Goal: Find specific page/section: Find specific page/section

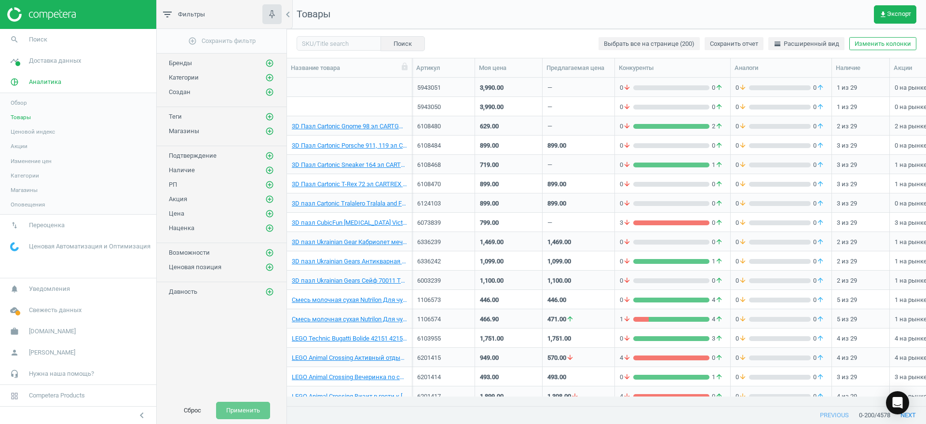
scroll to position [310, 630]
click at [331, 41] on input "text" at bounding box center [339, 43] width 84 height 14
paste input "6118920"
type input "6118920"
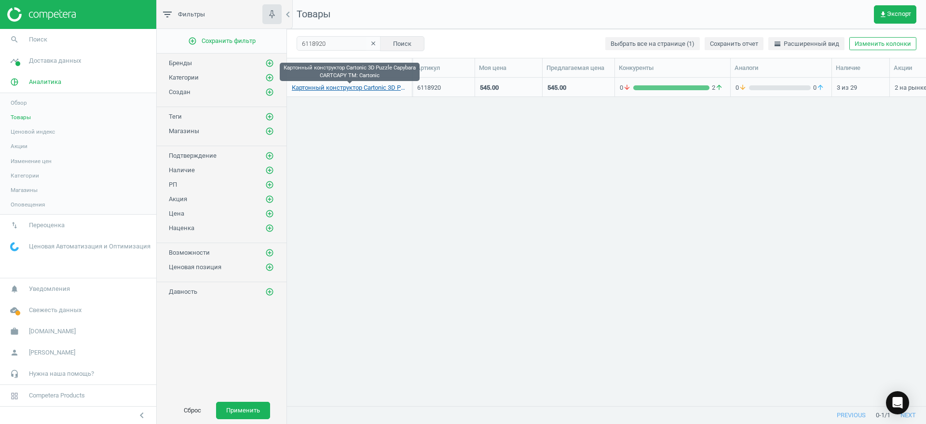
click at [362, 87] on link "Картонный конструктор Cartonic 3D Puzzle Capybara CARTCAPY TM: Cartonic" at bounding box center [349, 87] width 115 height 9
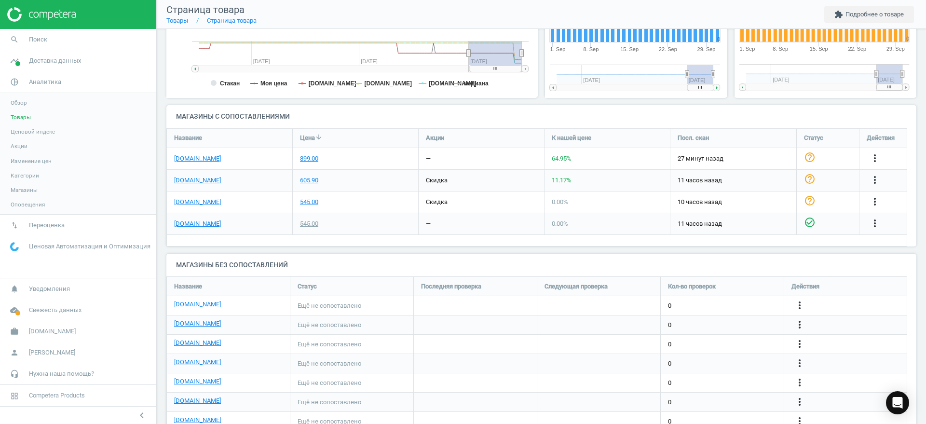
scroll to position [60, 0]
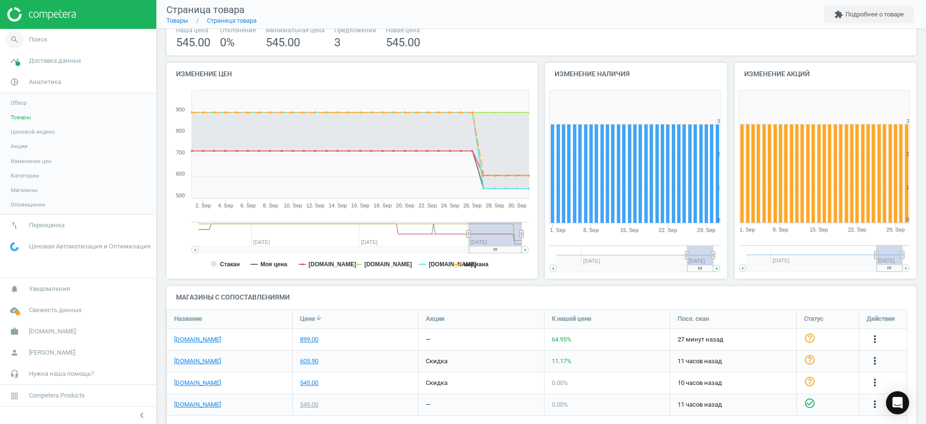
click at [42, 38] on span "Поиск" at bounding box center [38, 39] width 18 height 9
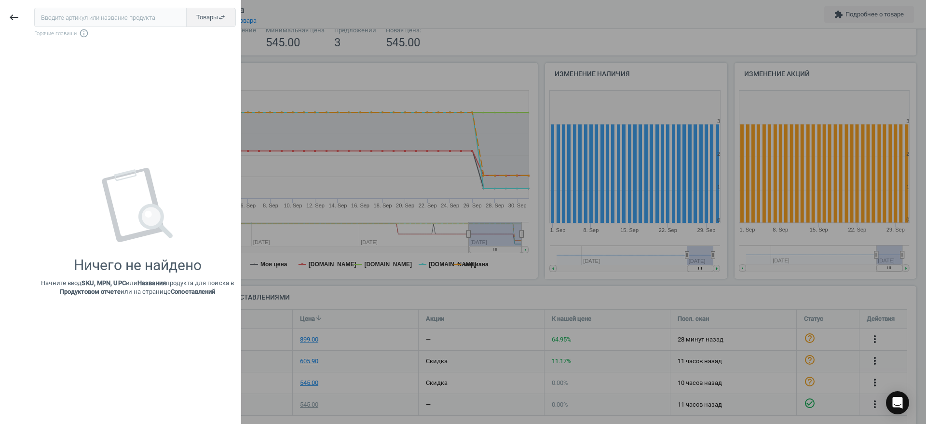
click at [112, 19] on input "text" at bounding box center [110, 17] width 152 height 19
type input "6122387"
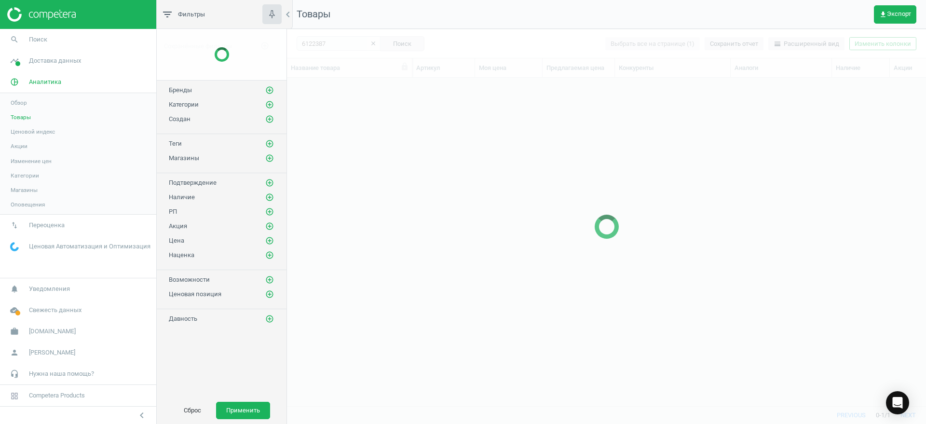
scroll to position [310, 630]
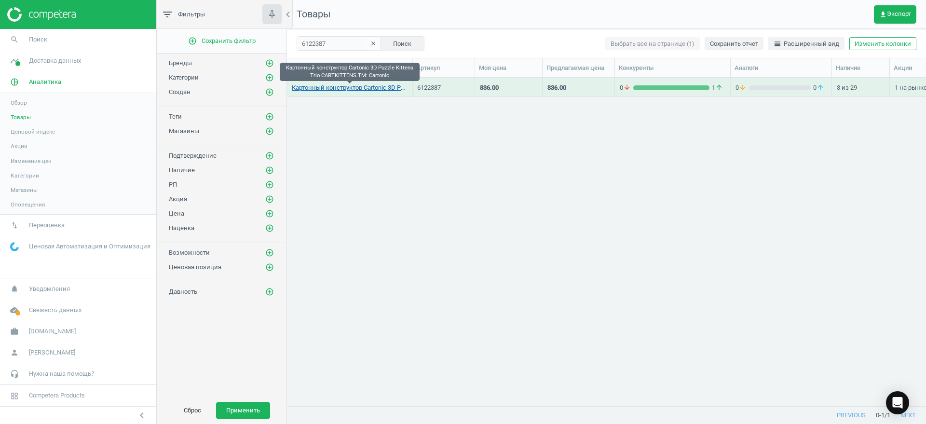
click at [322, 90] on link "Картонный конструктор Cartonic 3D Puzzle Kittens Trio CARTKITTENS TM: Cartonic" at bounding box center [349, 87] width 115 height 9
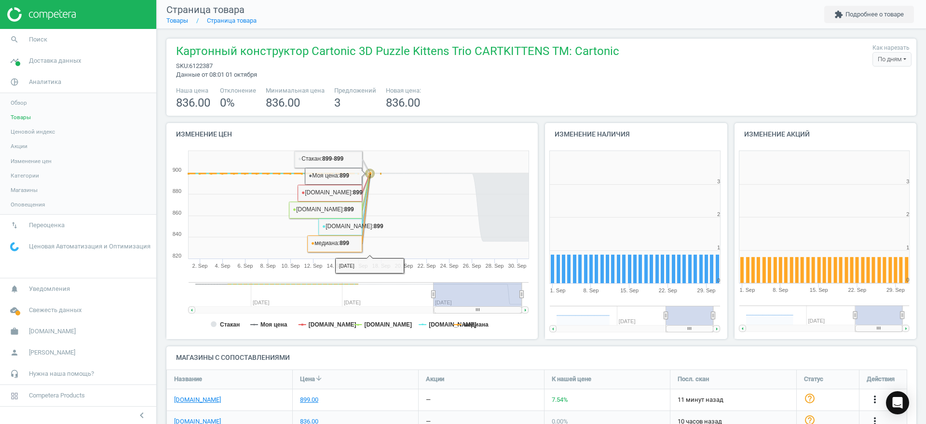
scroll to position [181, 0]
